Goal: Task Accomplishment & Management: Complete application form

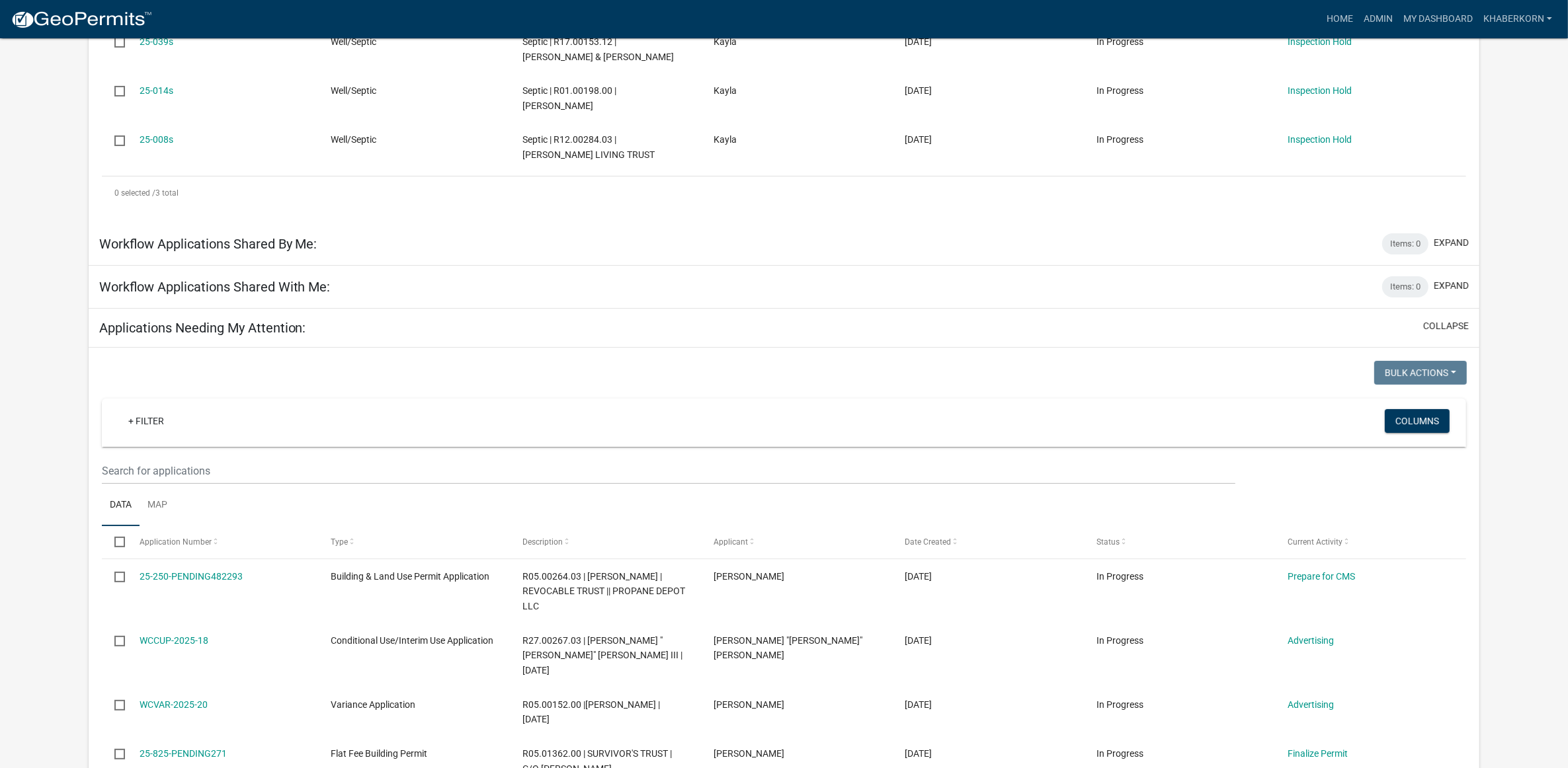
scroll to position [308, 0]
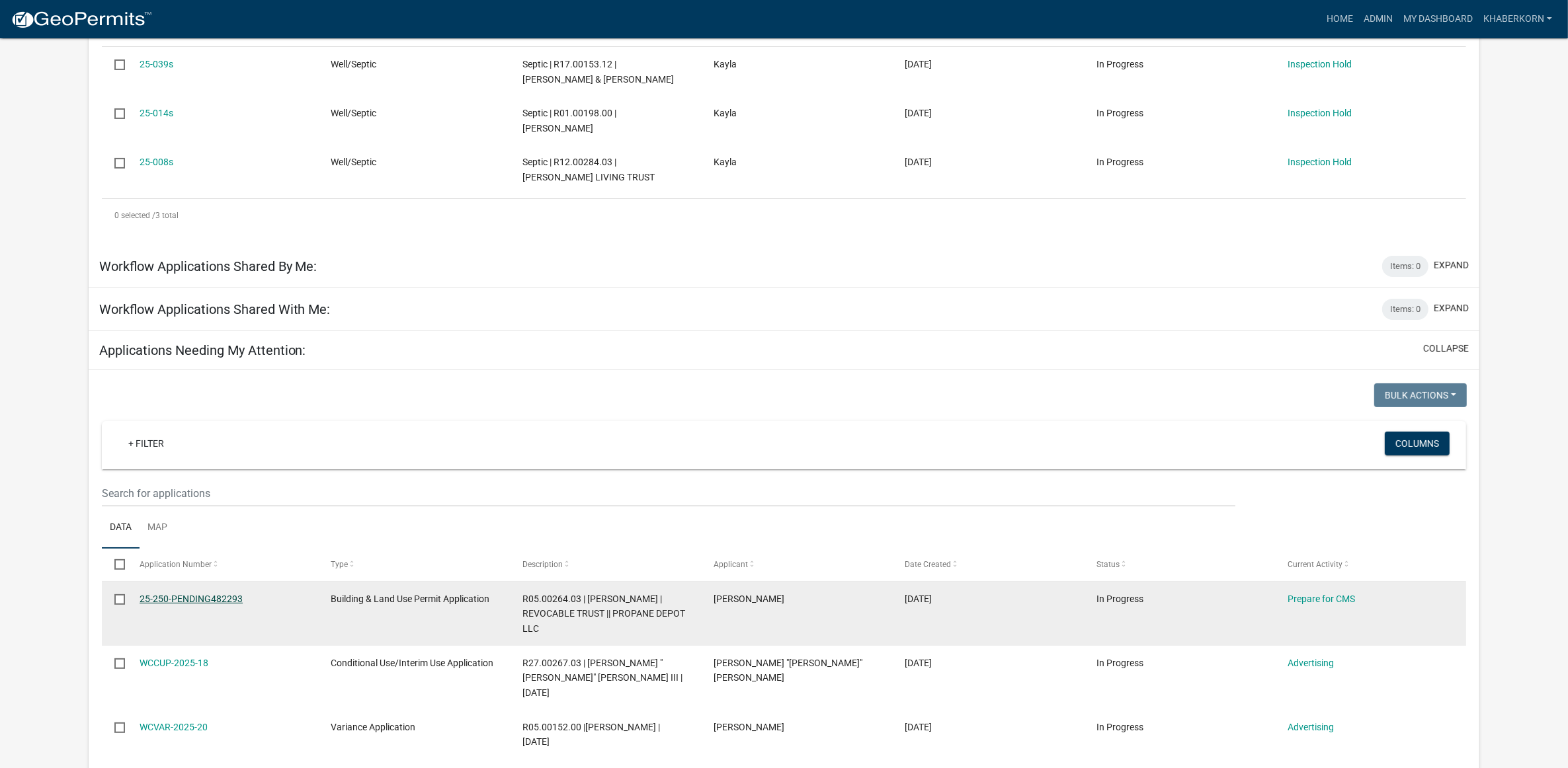
click at [193, 596] on link "25-250-PENDING482293" at bounding box center [190, 599] width 103 height 11
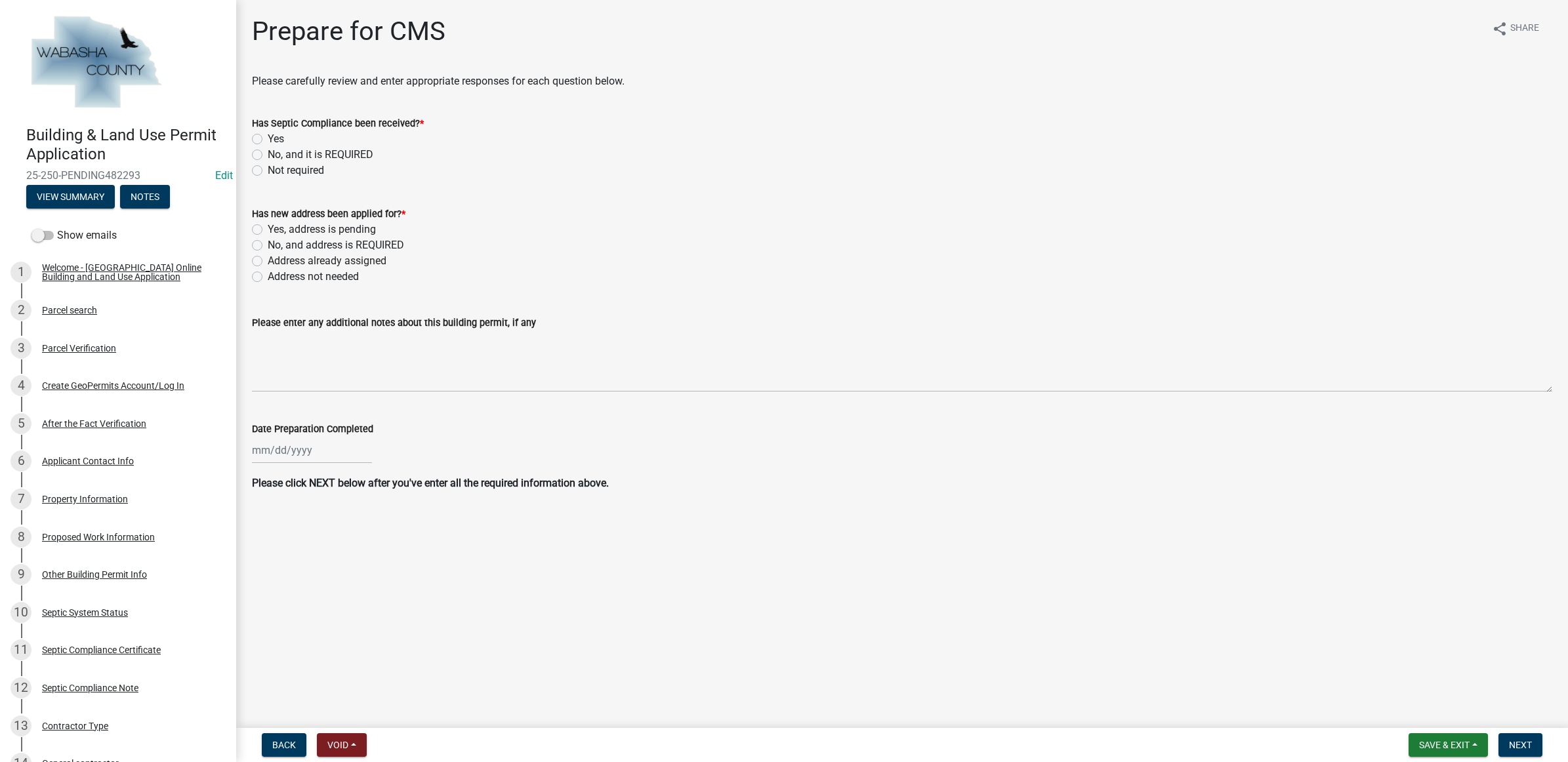
click at [275, 135] on label "Yes" at bounding box center [275, 139] width 16 height 16
click at [275, 135] on input "Yes" at bounding box center [272, 135] width 9 height 9
radio input "true"
click at [290, 276] on label "Address not needed" at bounding box center [313, 277] width 91 height 16
click at [276, 276] on input "Address not needed" at bounding box center [272, 274] width 9 height 9
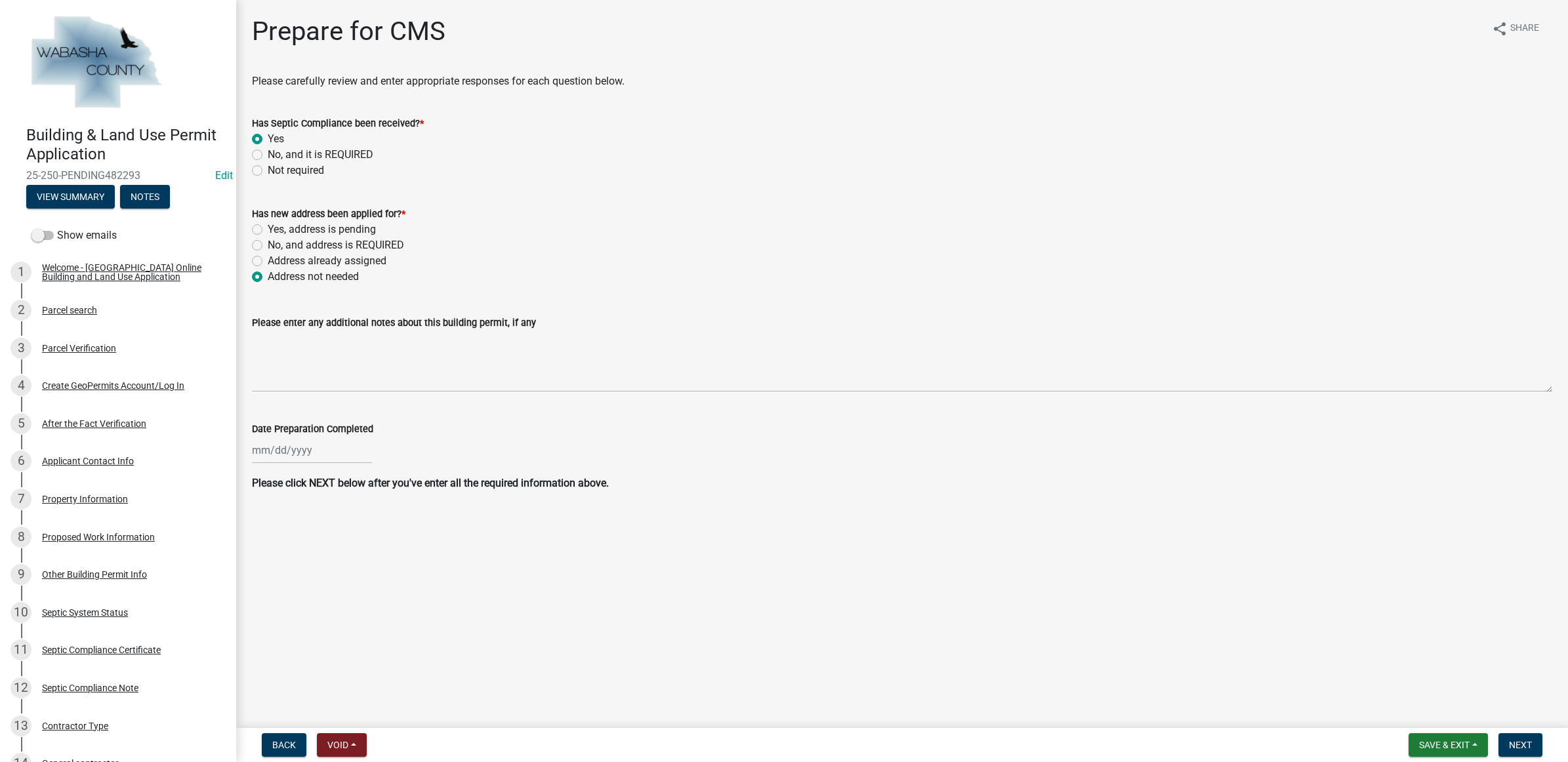
radio input "true"
click at [290, 445] on div at bounding box center [312, 450] width 120 height 27
select select "9"
select select "2025"
click at [289, 578] on div "23" at bounding box center [286, 583] width 21 height 21
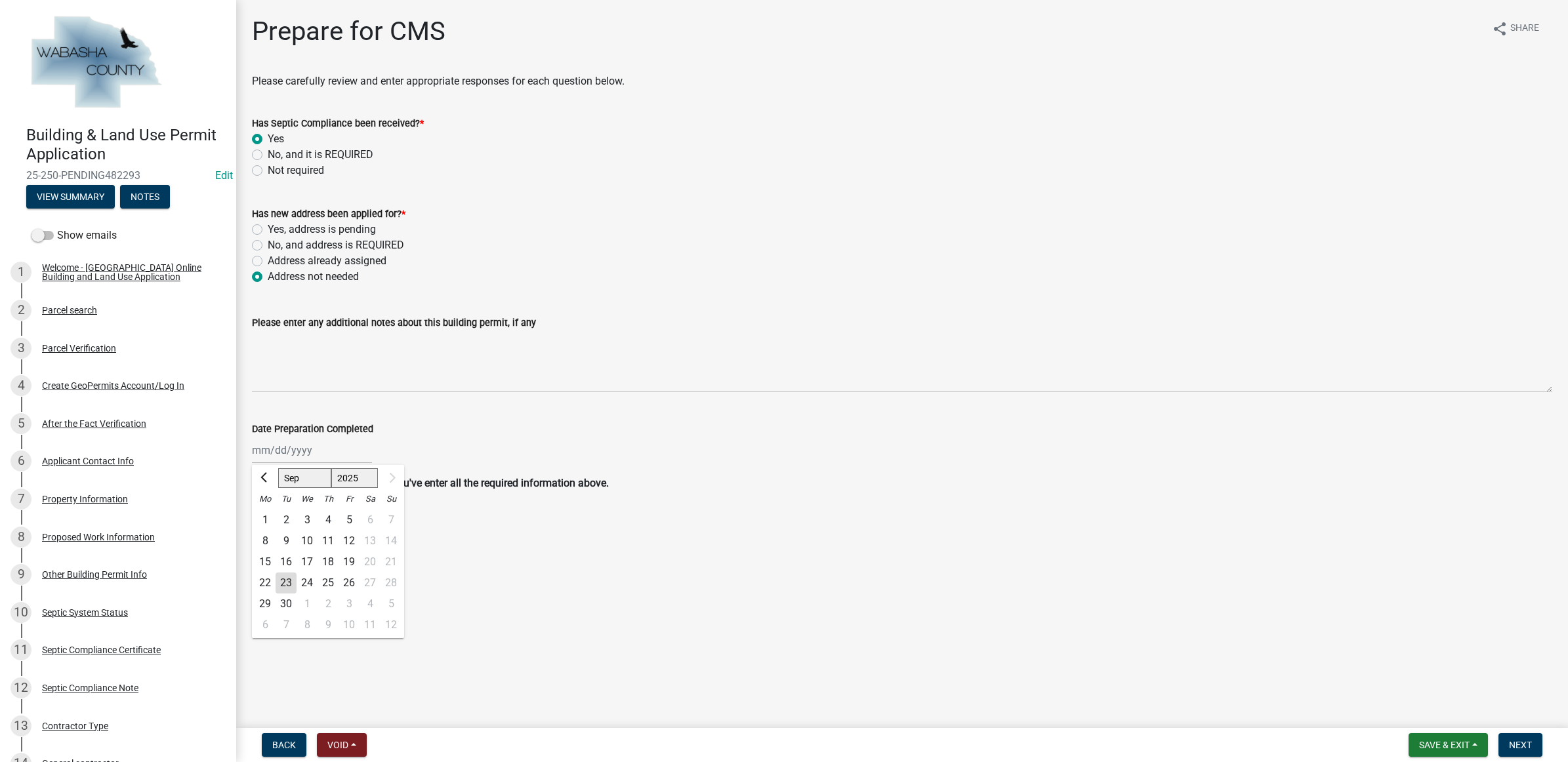
type input "[DATE]"
click at [1525, 742] on span "Next" at bounding box center [1521, 745] width 23 height 11
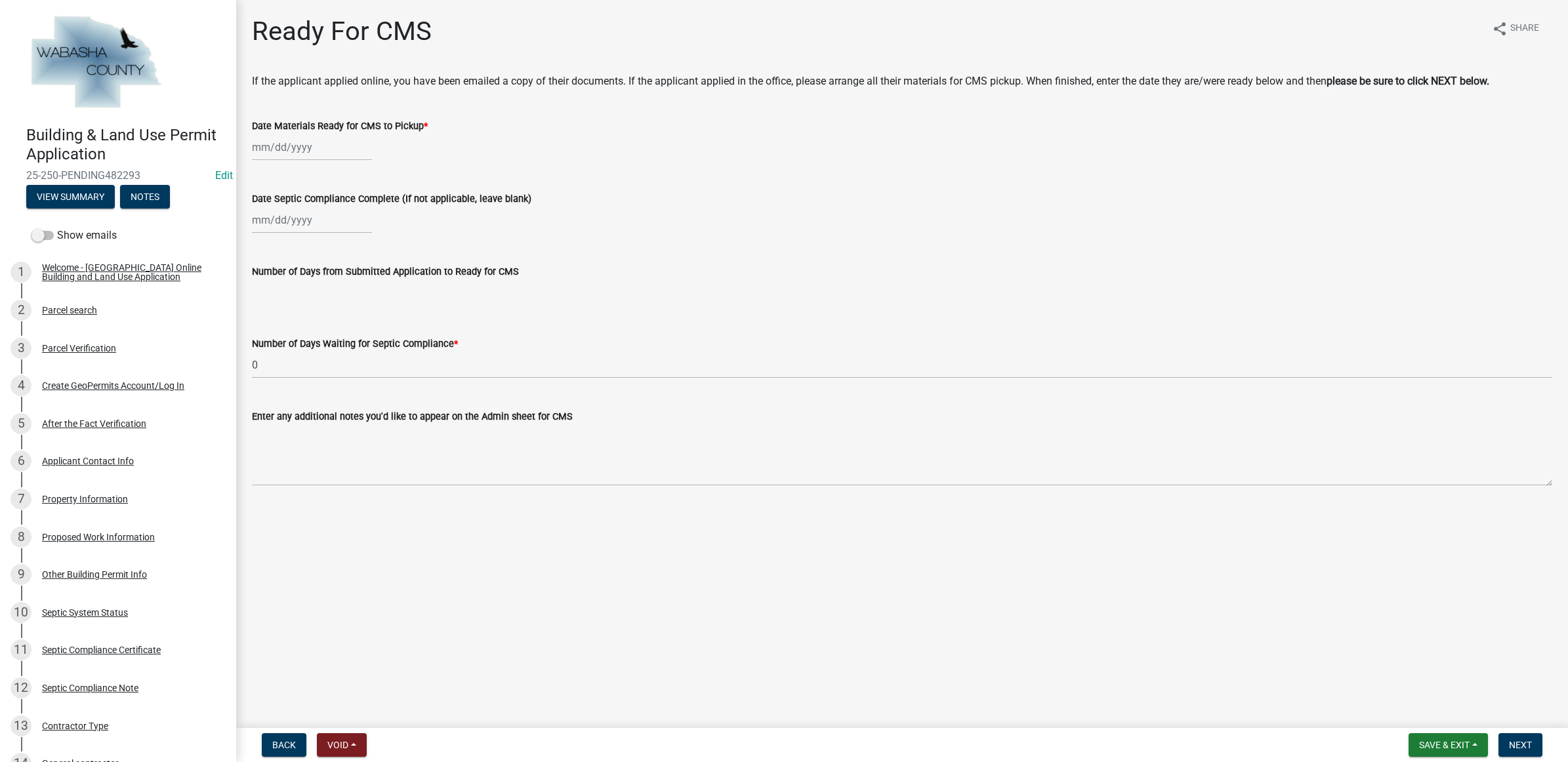
click at [308, 149] on div at bounding box center [312, 147] width 120 height 27
select select "9"
select select "2025"
click at [290, 276] on div "23" at bounding box center [286, 280] width 21 height 21
type input "[DATE]"
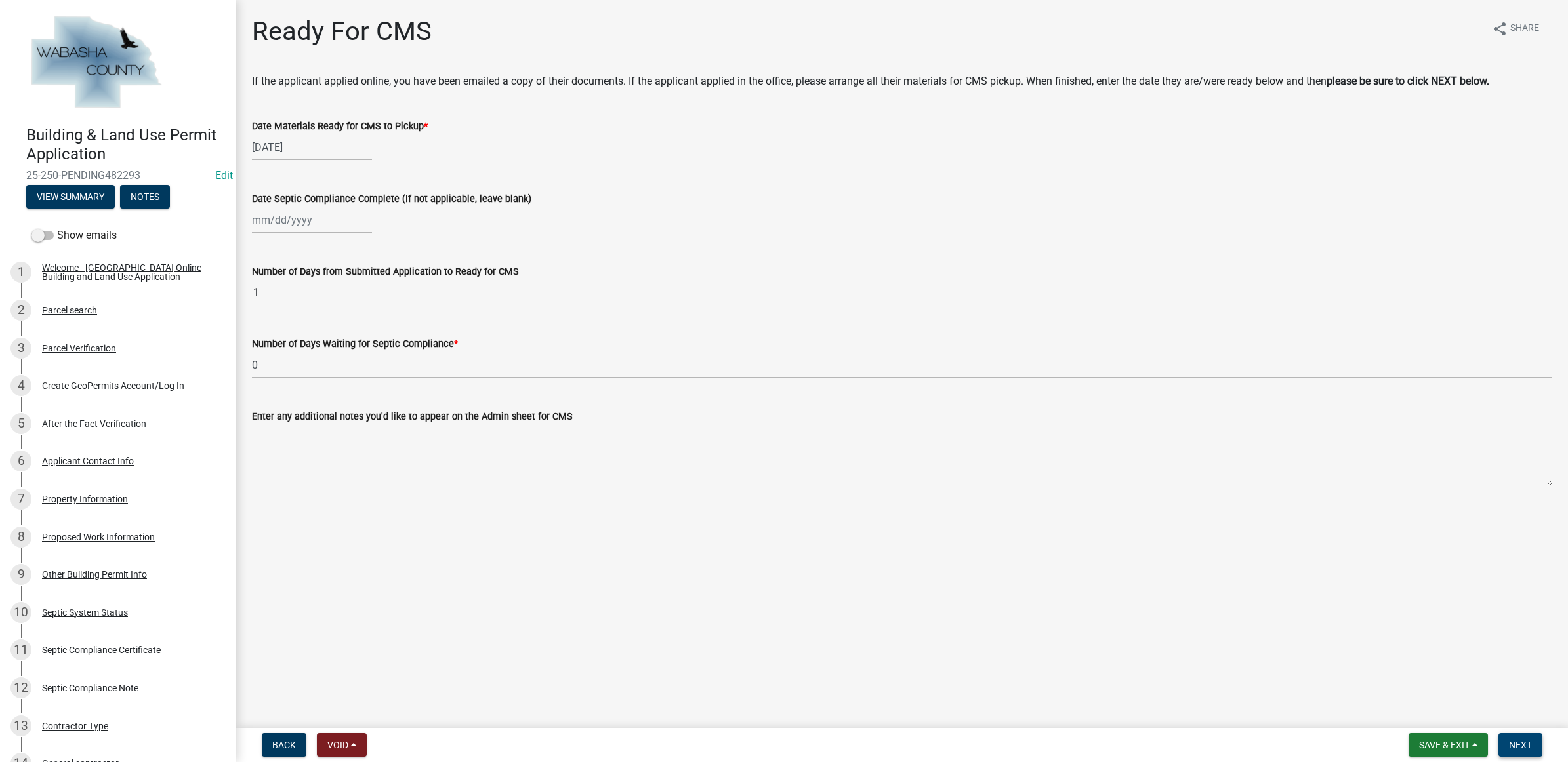
click at [1531, 744] on span "Next" at bounding box center [1521, 745] width 23 height 11
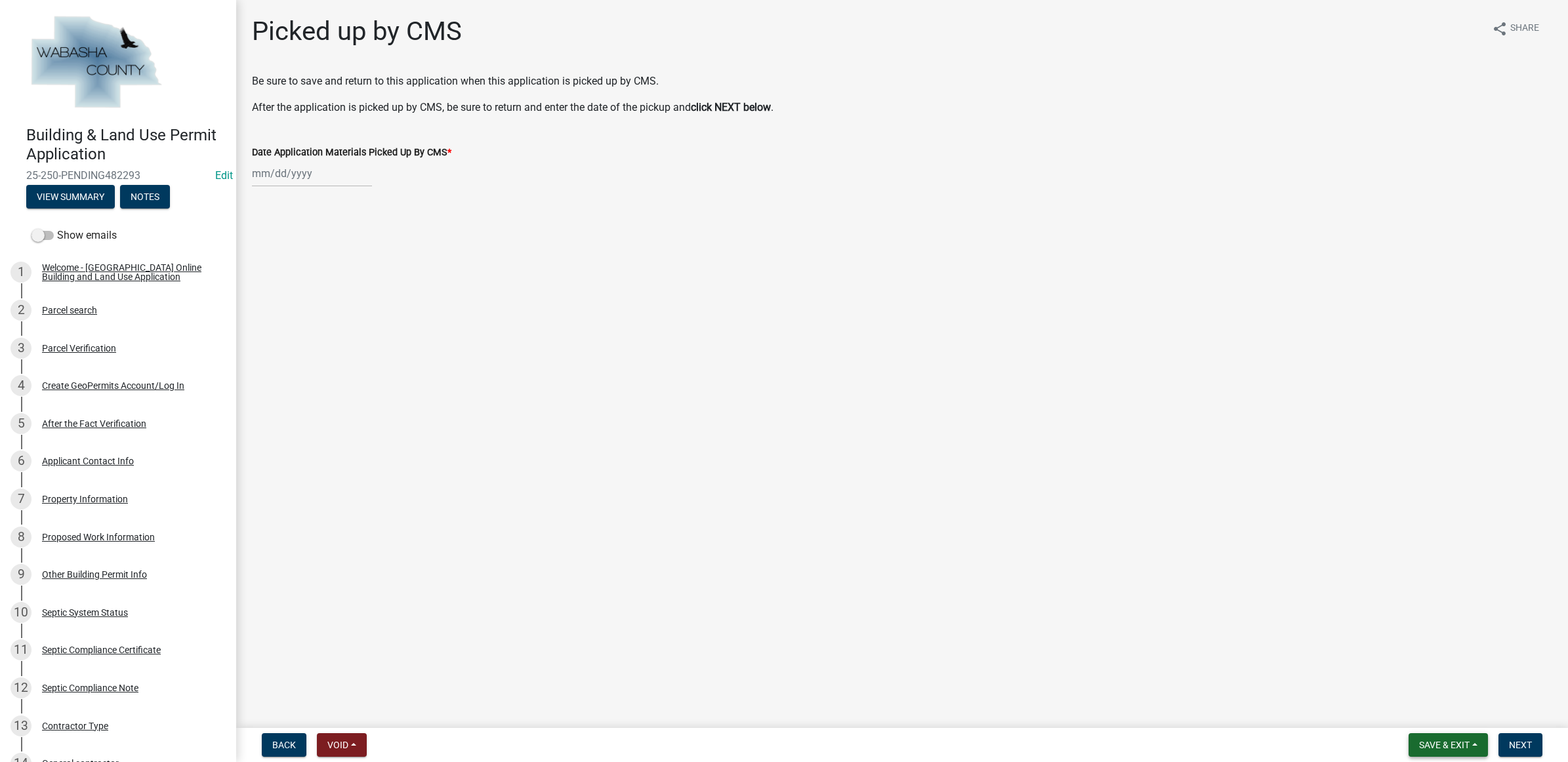
click at [1423, 736] on button "Save & Exit" at bounding box center [1448, 745] width 79 height 23
click at [1423, 712] on button "Save & Exit" at bounding box center [1435, 711] width 105 height 31
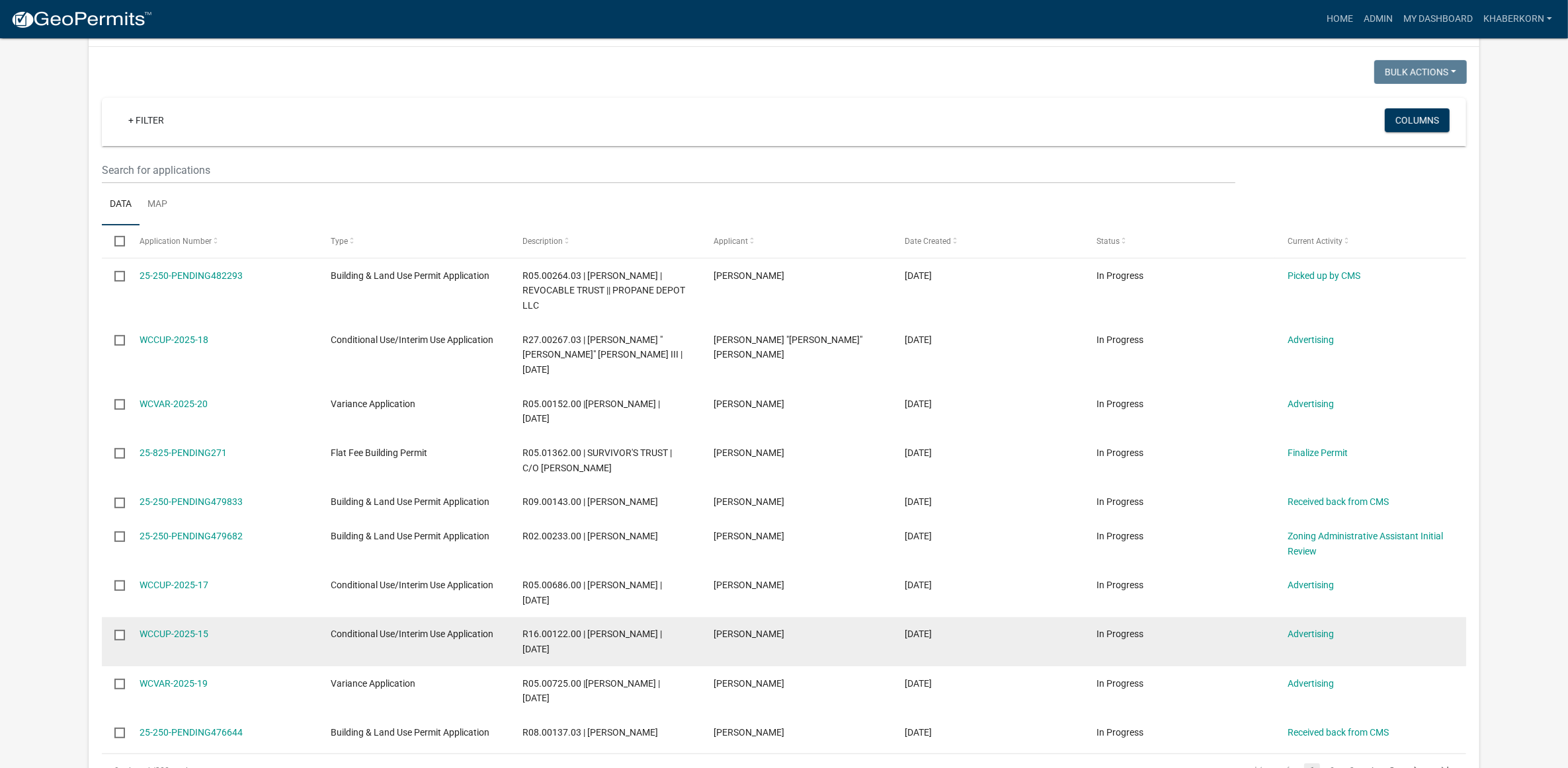
scroll to position [661, 0]
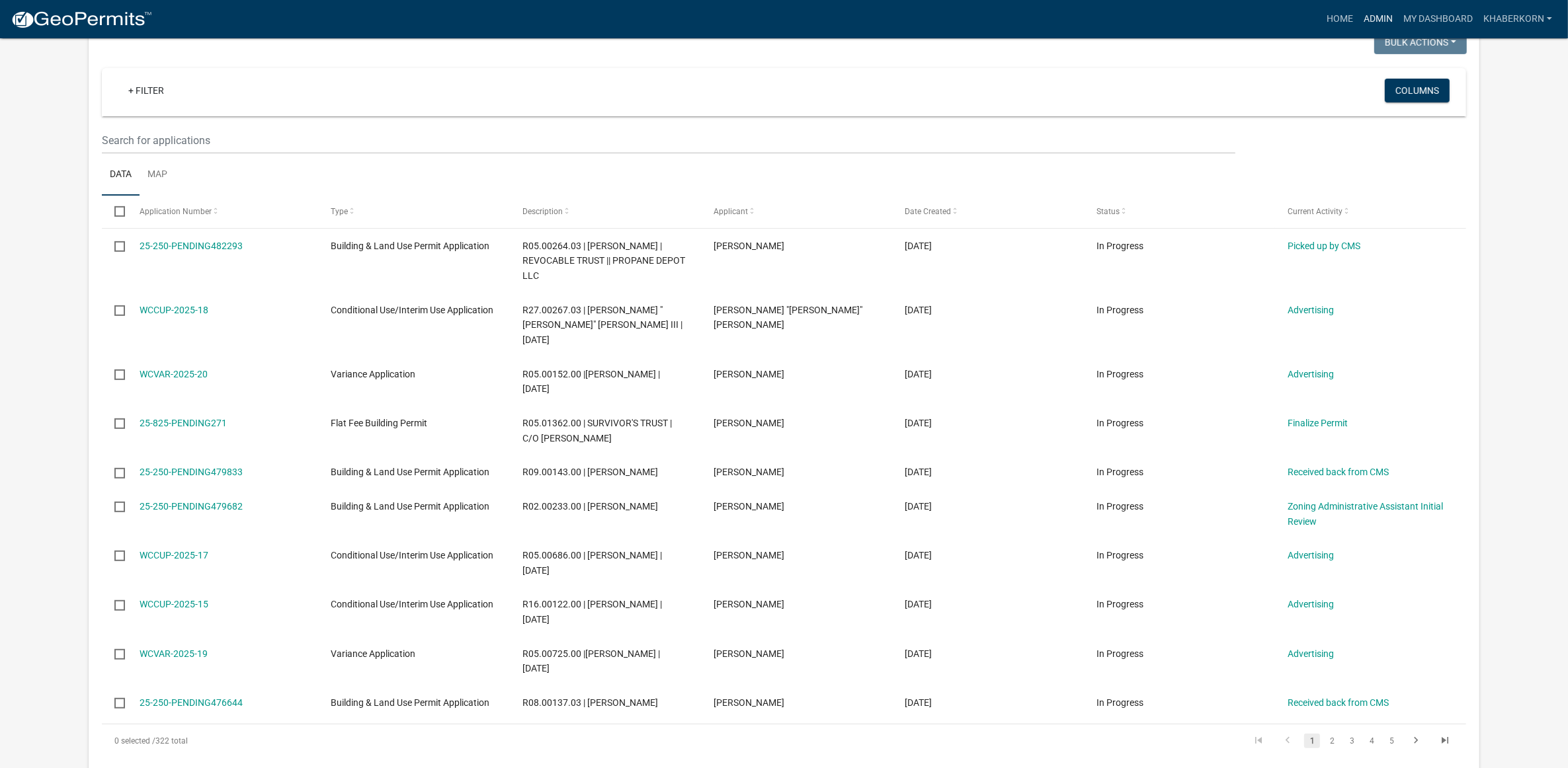
click at [1372, 12] on link "Admin" at bounding box center [1378, 19] width 40 height 25
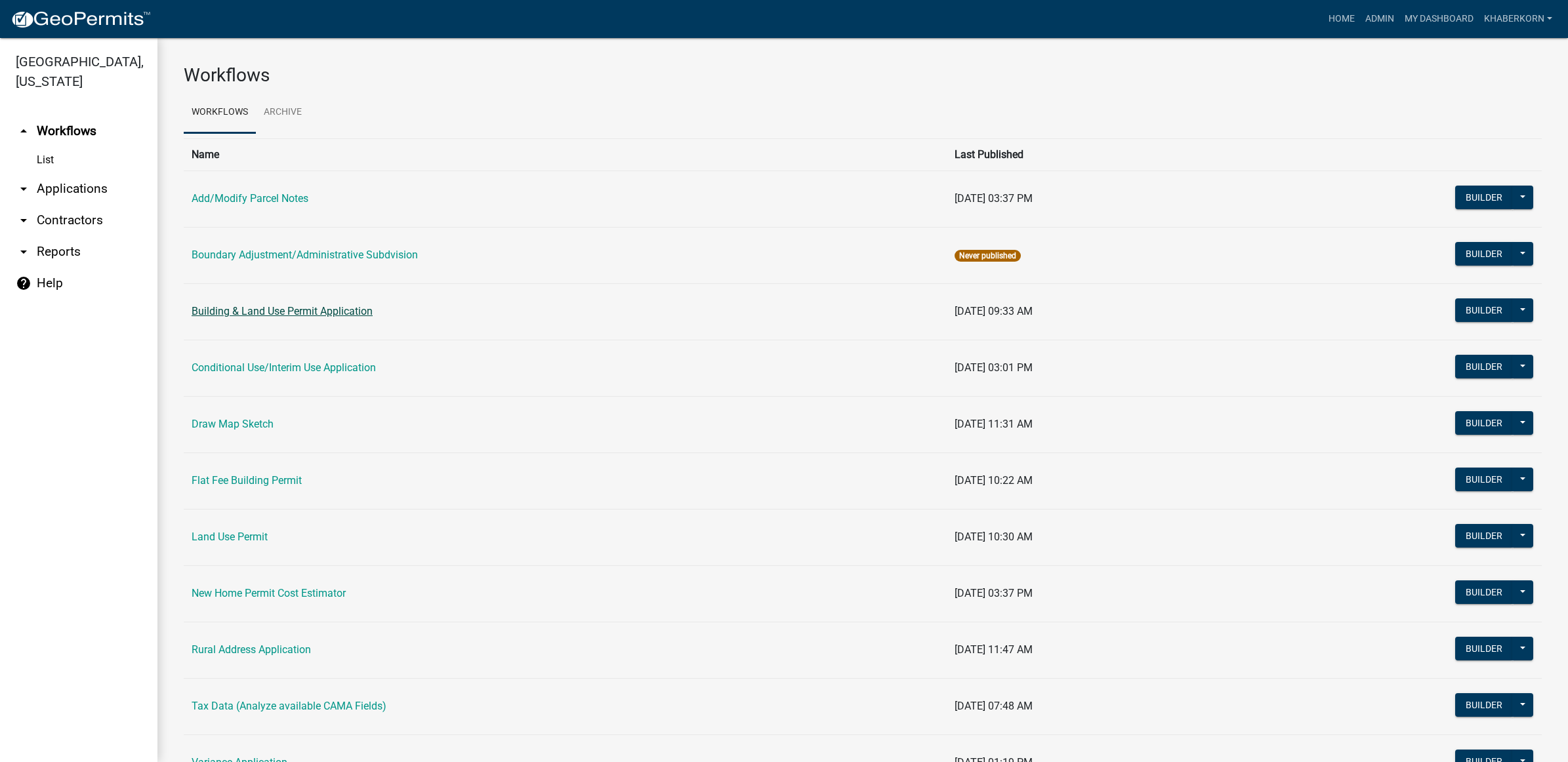
click at [259, 309] on link "Building & Land Use Permit Application" at bounding box center [282, 311] width 181 height 12
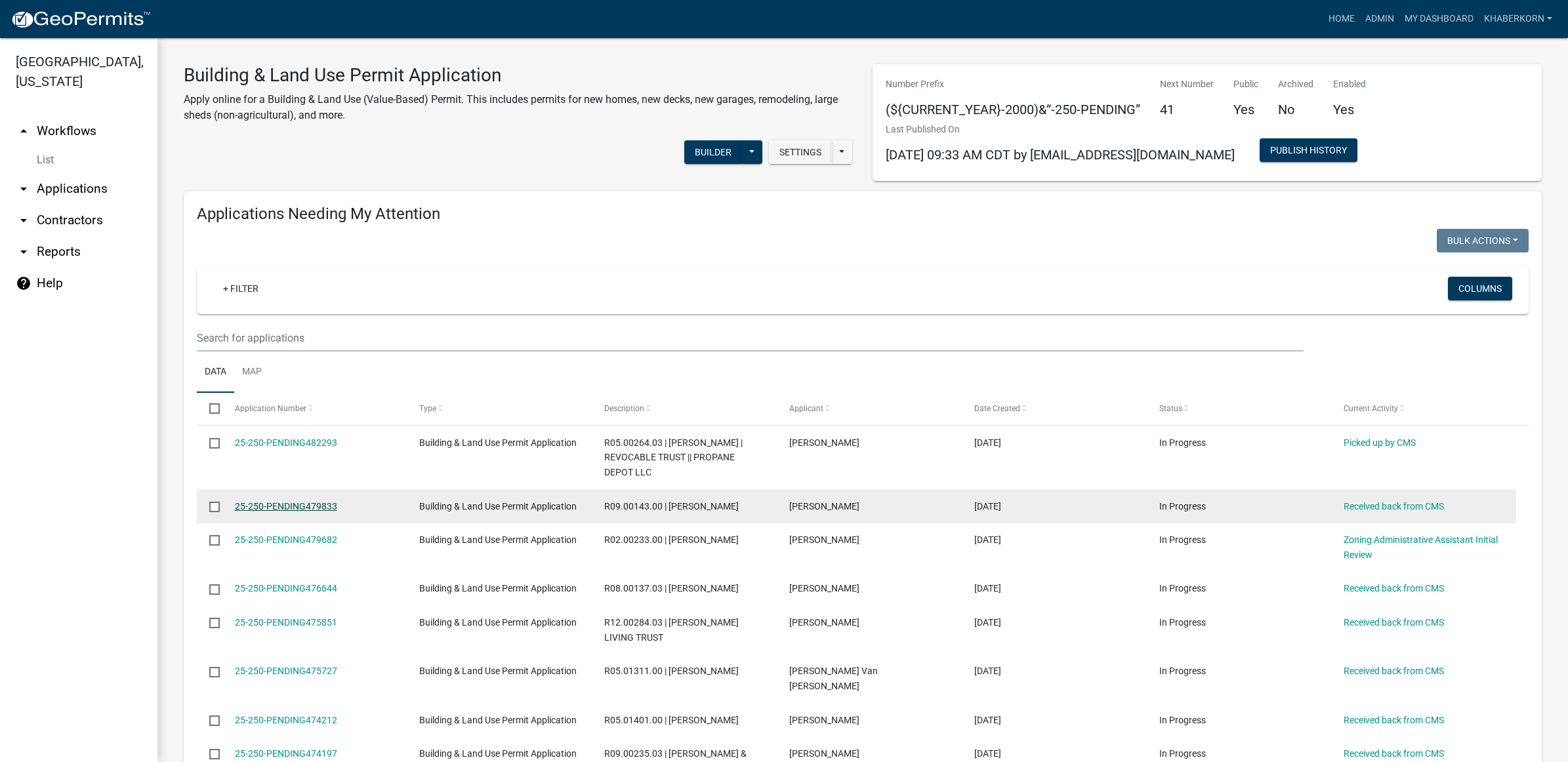
click at [274, 504] on link "25-250-PENDING479833" at bounding box center [285, 506] width 103 height 11
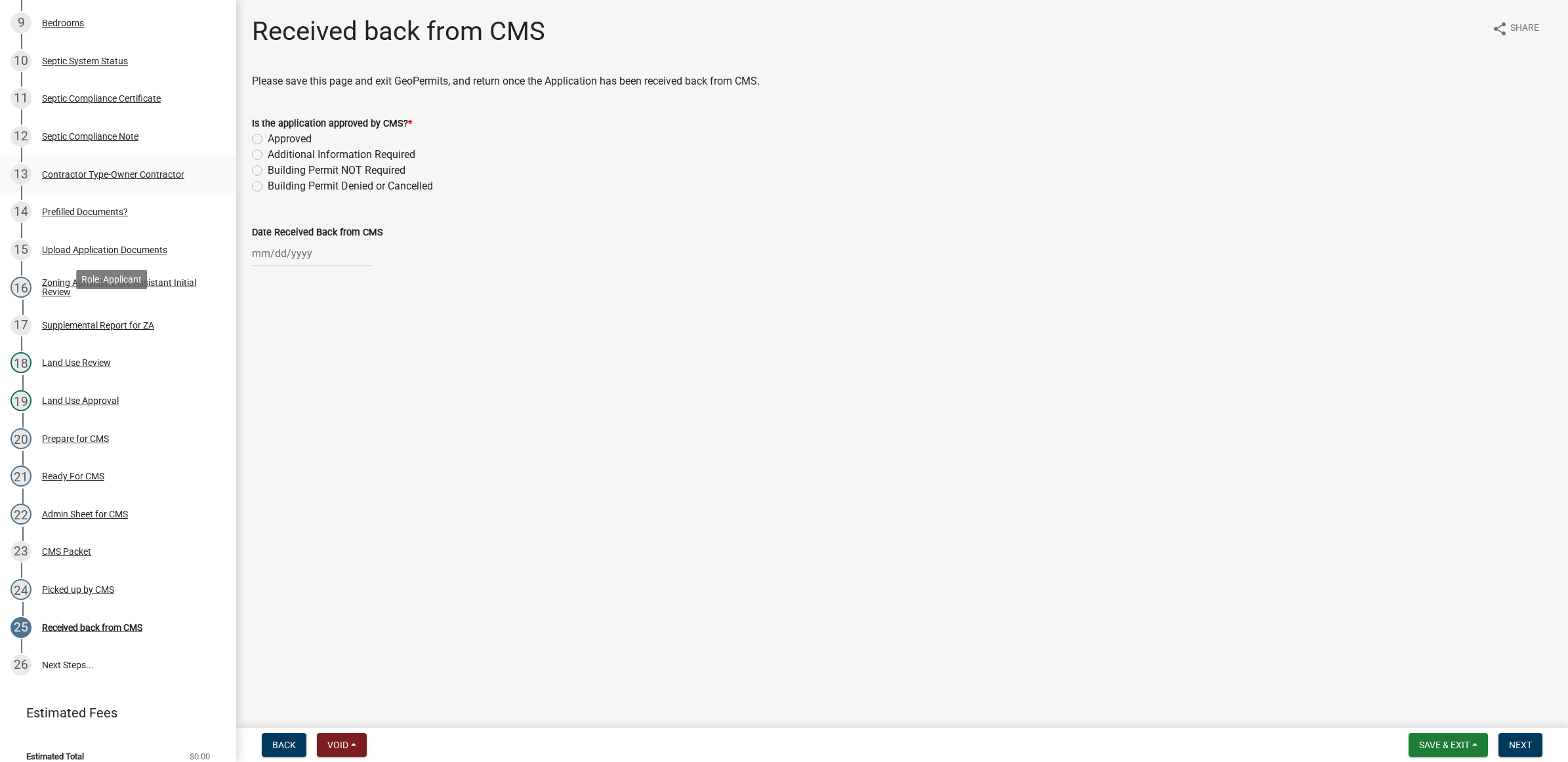
scroll to position [565, 0]
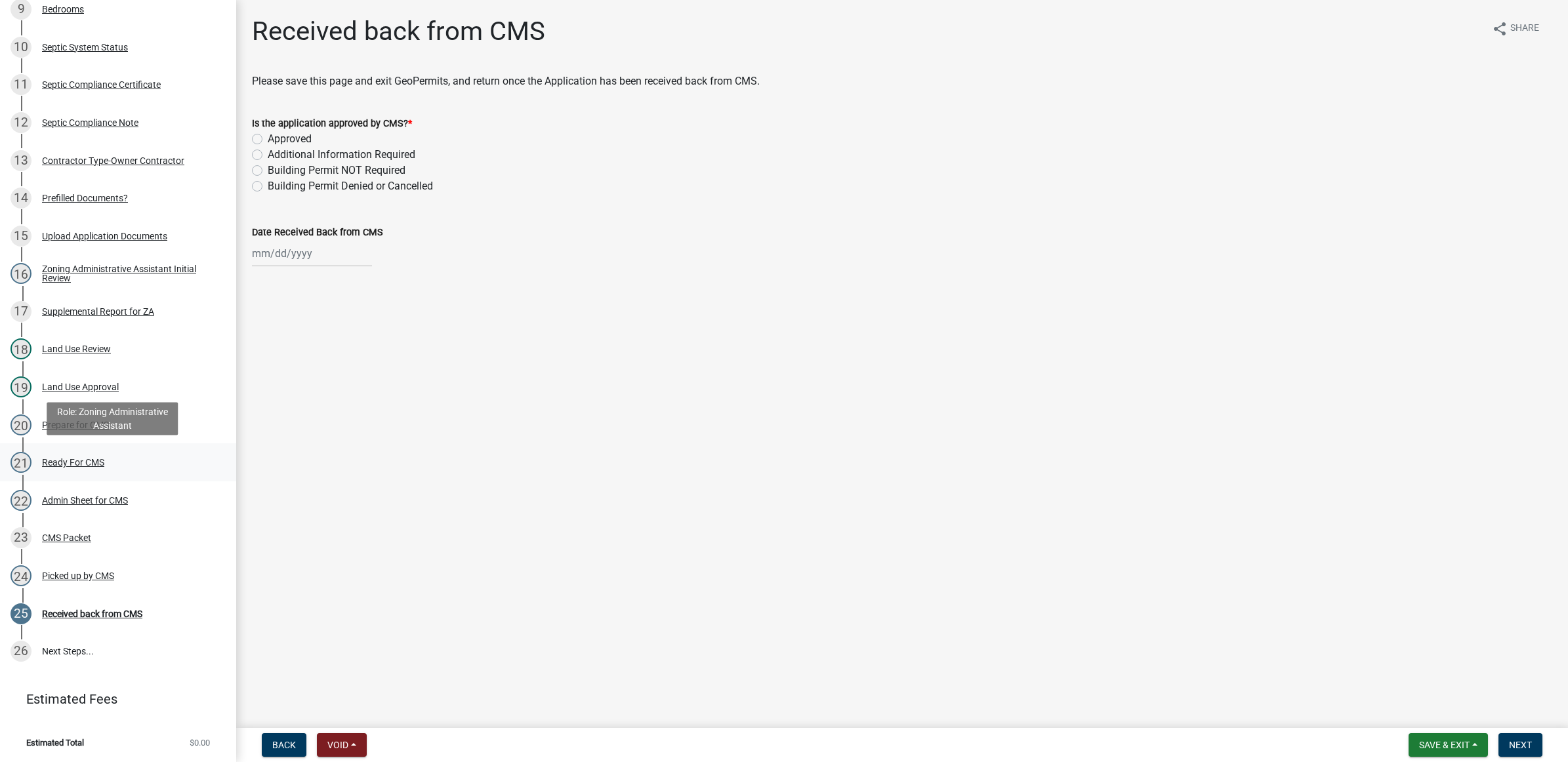
click at [160, 455] on div "21 Ready For CMS" at bounding box center [113, 463] width 205 height 21
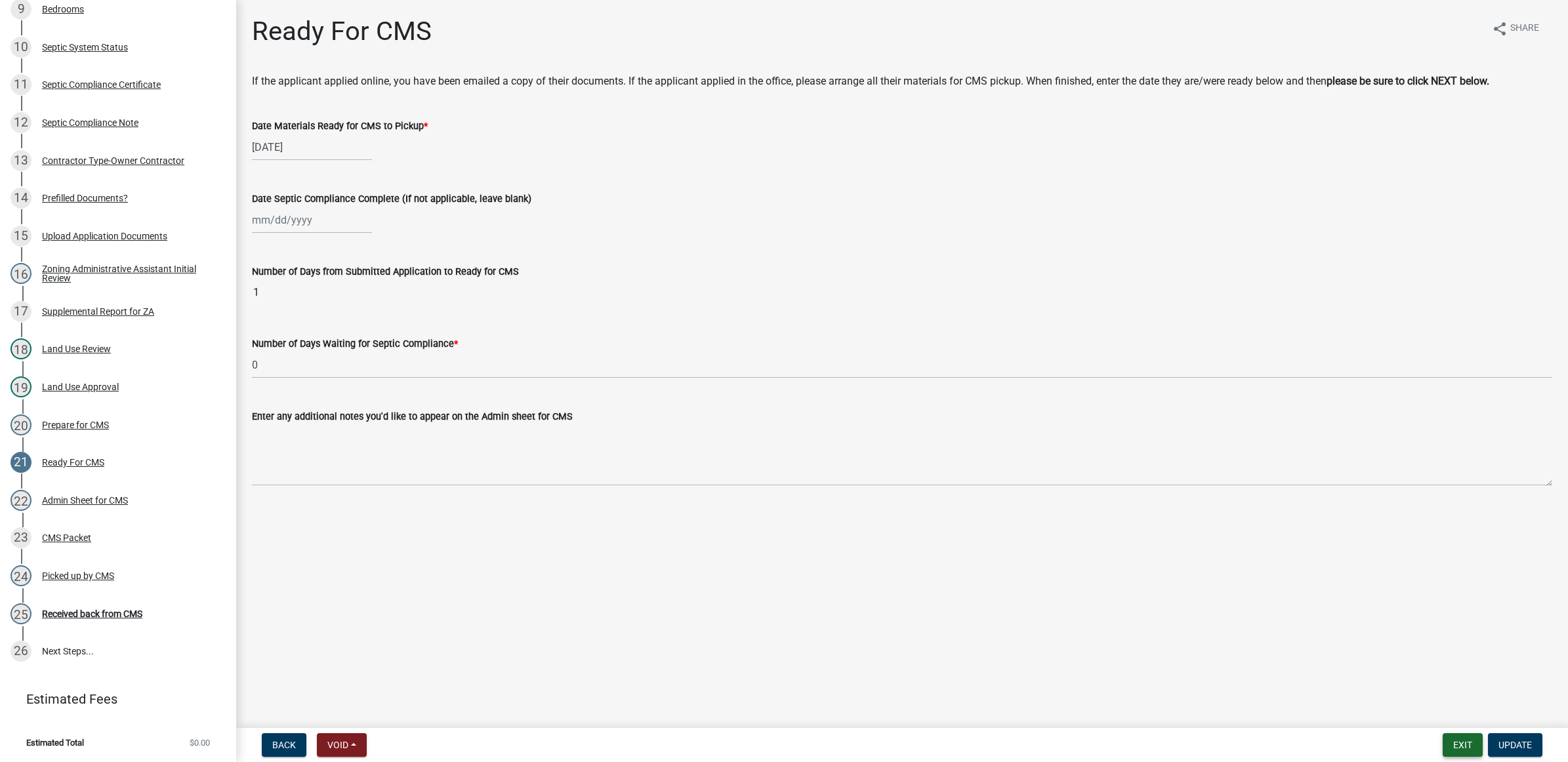
click at [1457, 742] on button "Exit" at bounding box center [1462, 745] width 40 height 23
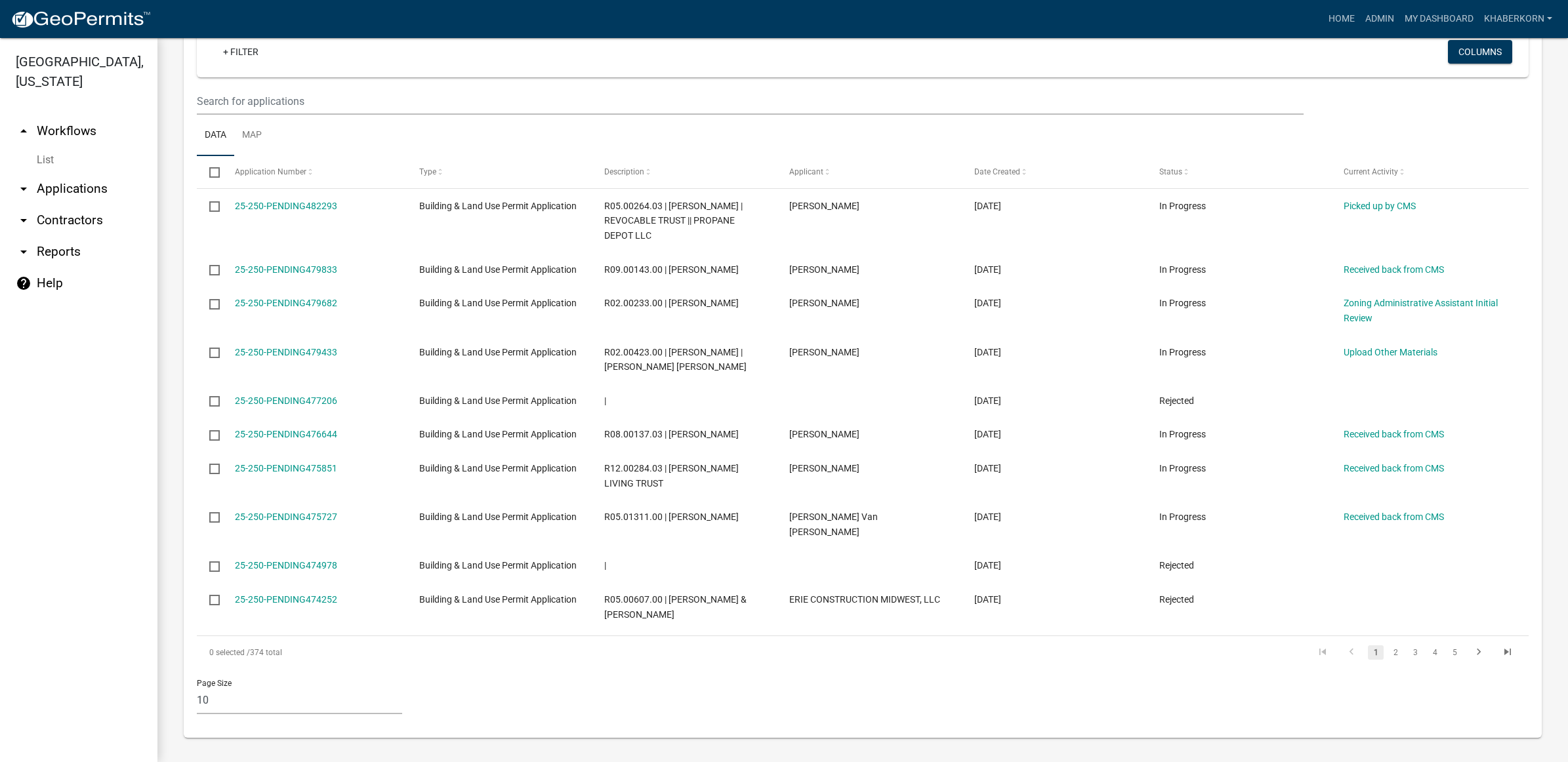
scroll to position [1046, 0]
